Goal: Check status: Check status

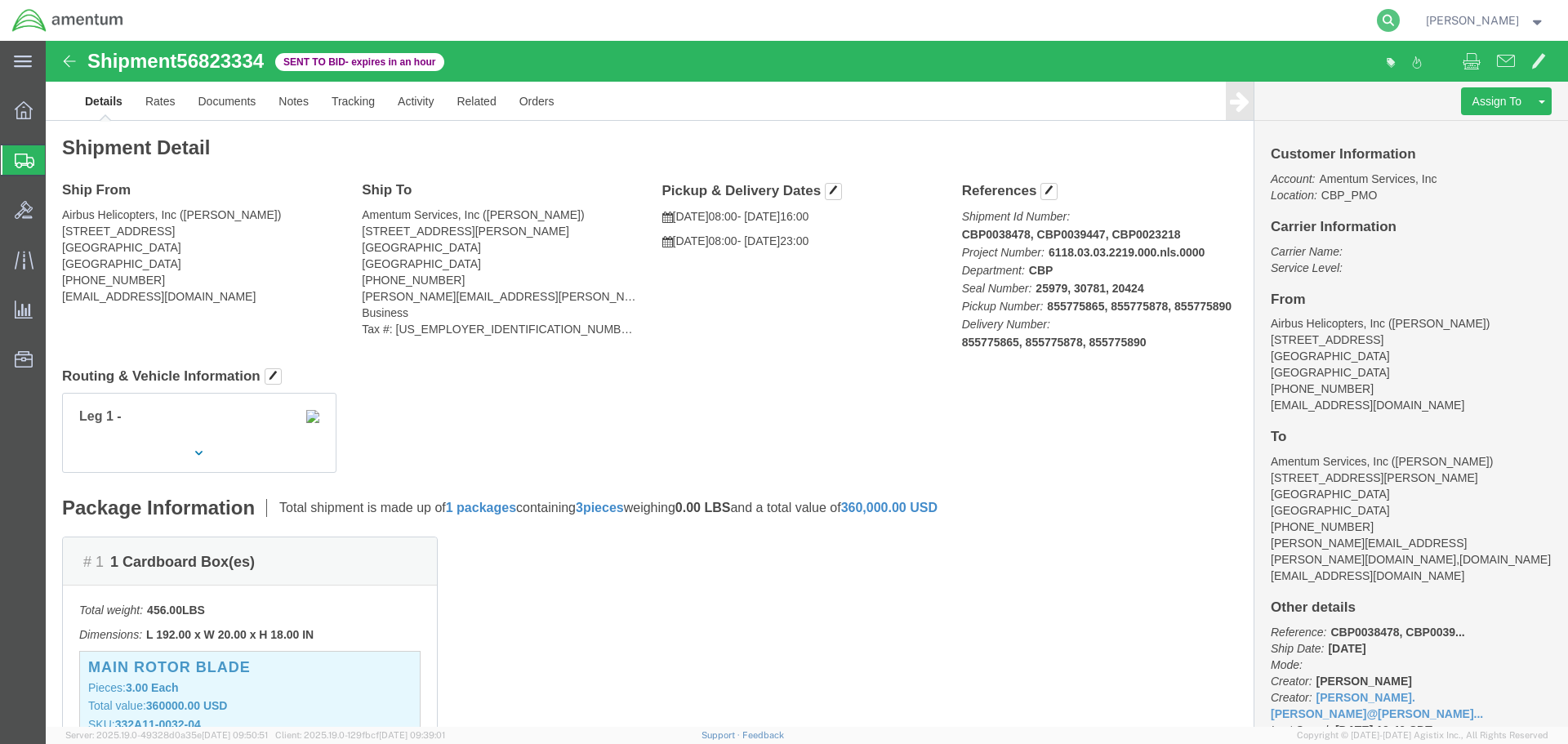
click at [1399, 21] on icon at bounding box center [1388, 20] width 23 height 23
paste input "56744660"
type input "56744660"
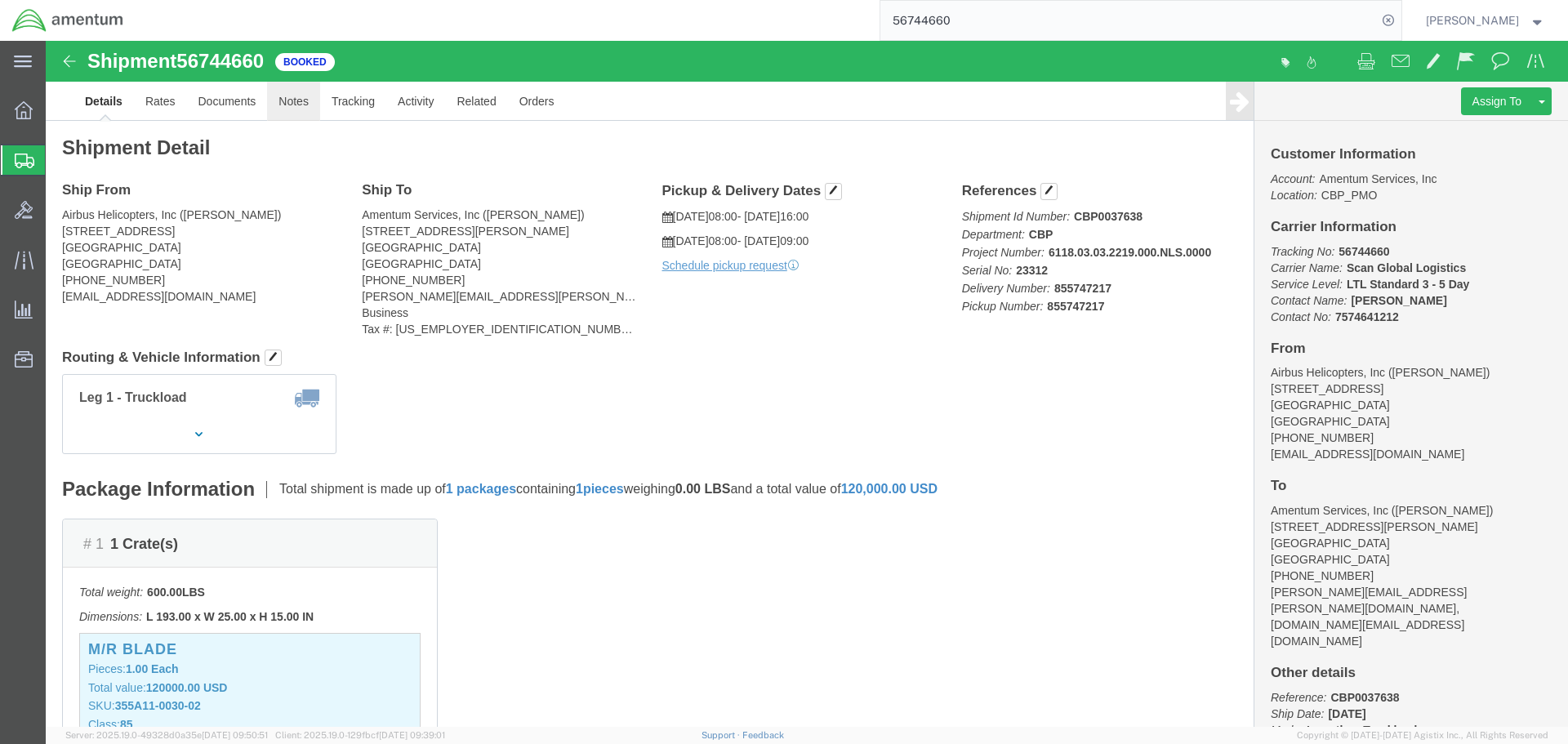
click link "Notes"
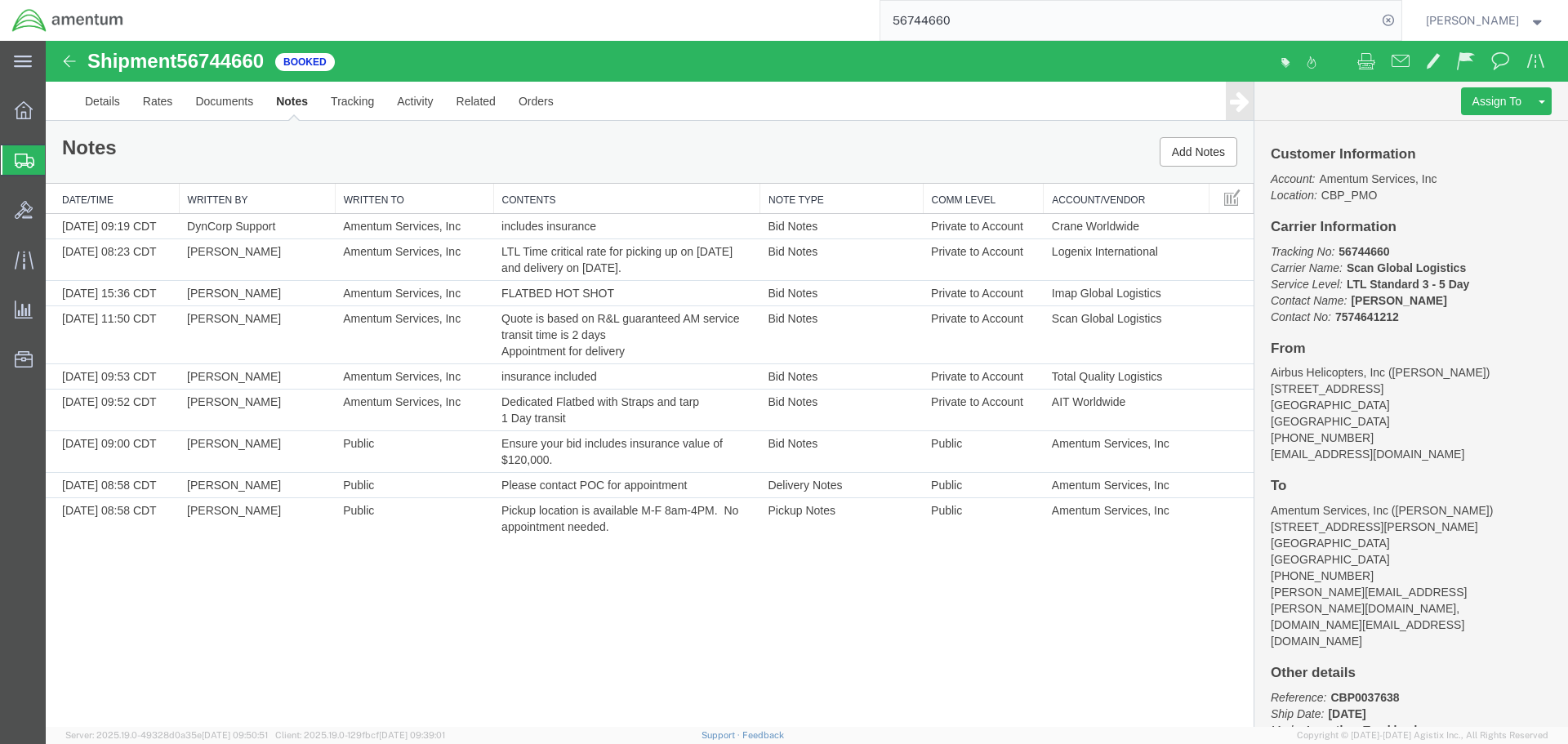
click at [237, 66] on span "56744660" at bounding box center [220, 60] width 87 height 22
copy span "56744660"
click at [118, 101] on link "Details" at bounding box center [102, 101] width 58 height 39
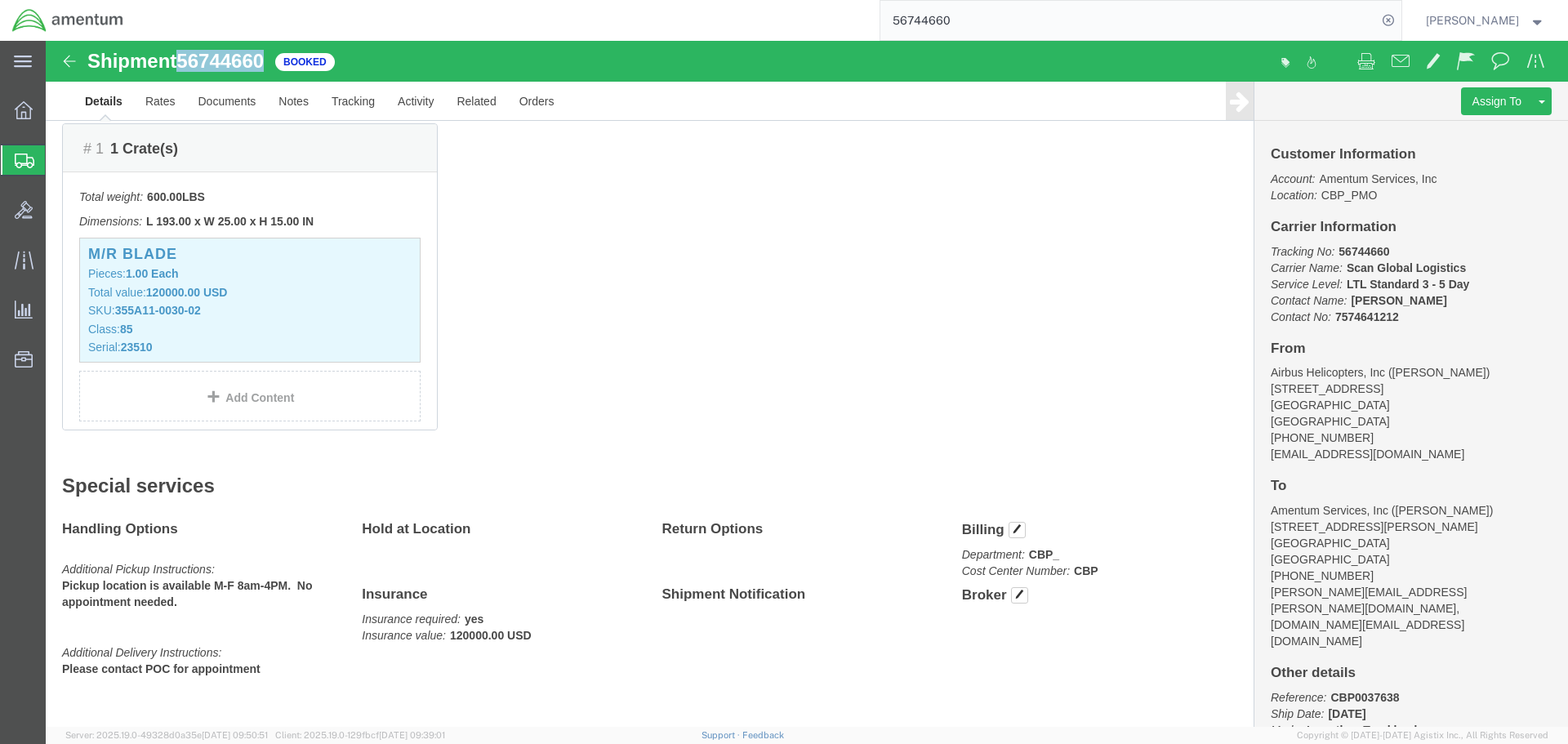
scroll to position [408, 0]
